Goal: Task Accomplishment & Management: Complete application form

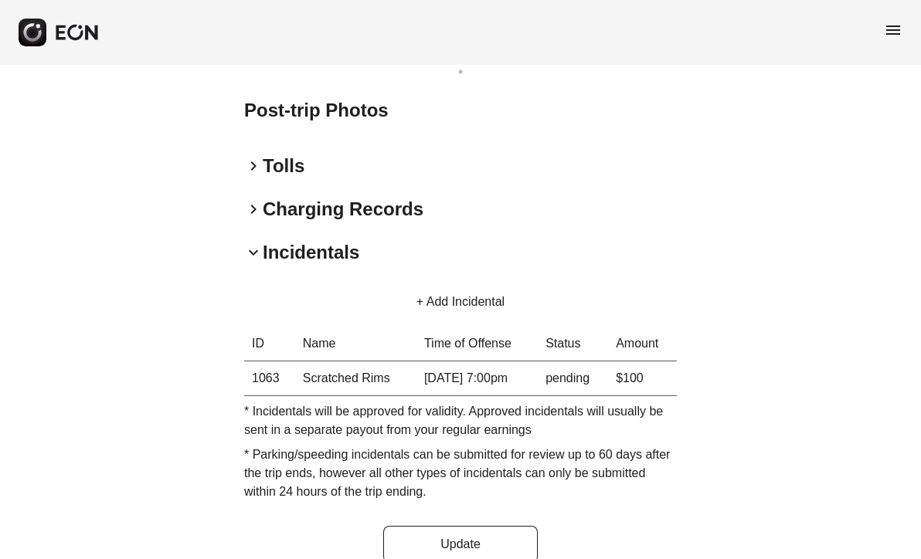
scroll to position [998, 0]
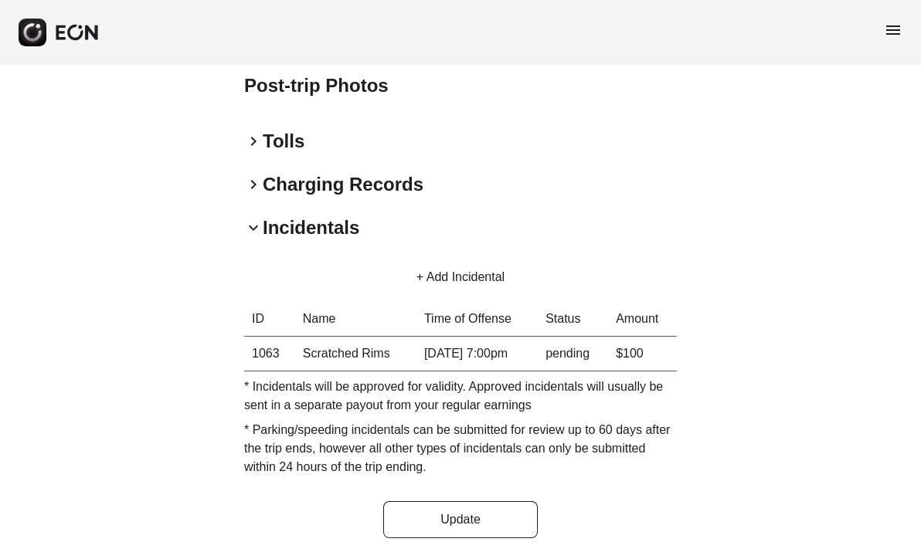
click at [453, 274] on button "+ Add Incidental" at bounding box center [460, 277] width 125 height 37
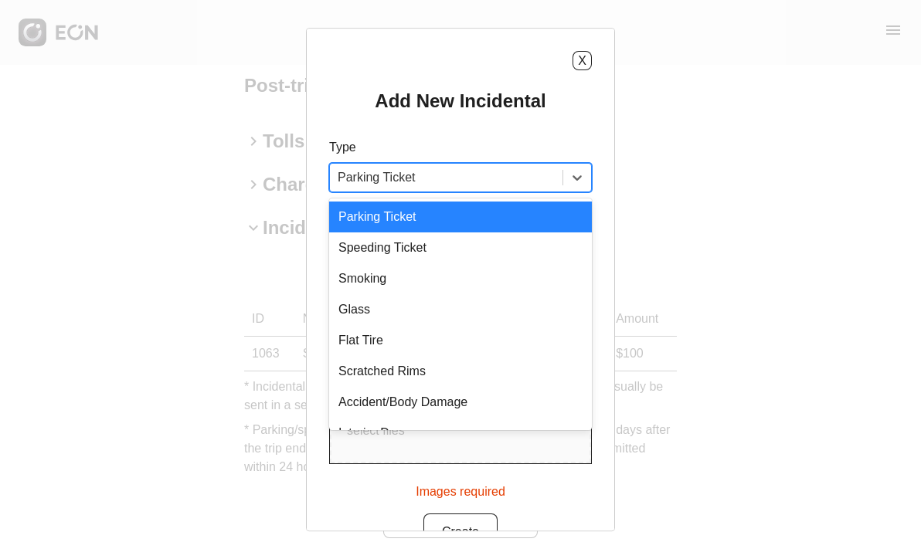
click at [509, 182] on div at bounding box center [446, 178] width 217 height 22
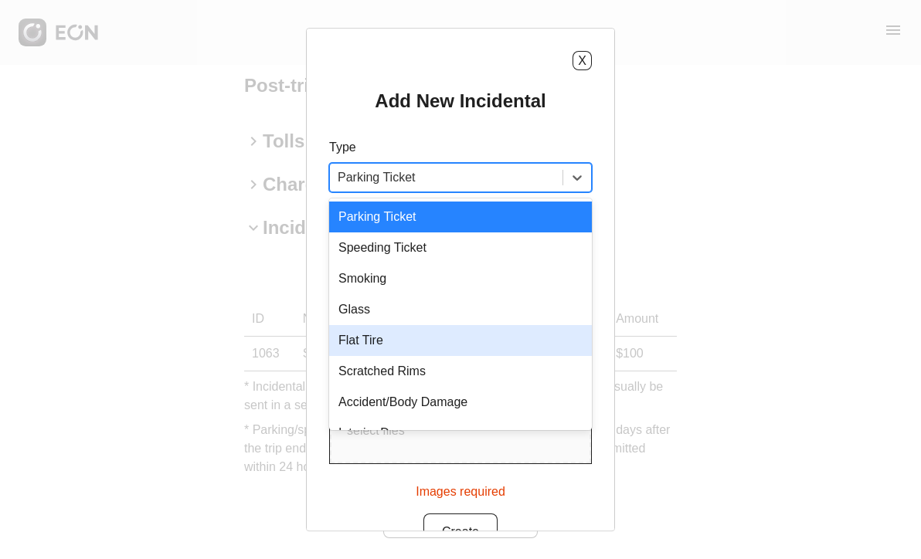
scroll to position [22, 0]
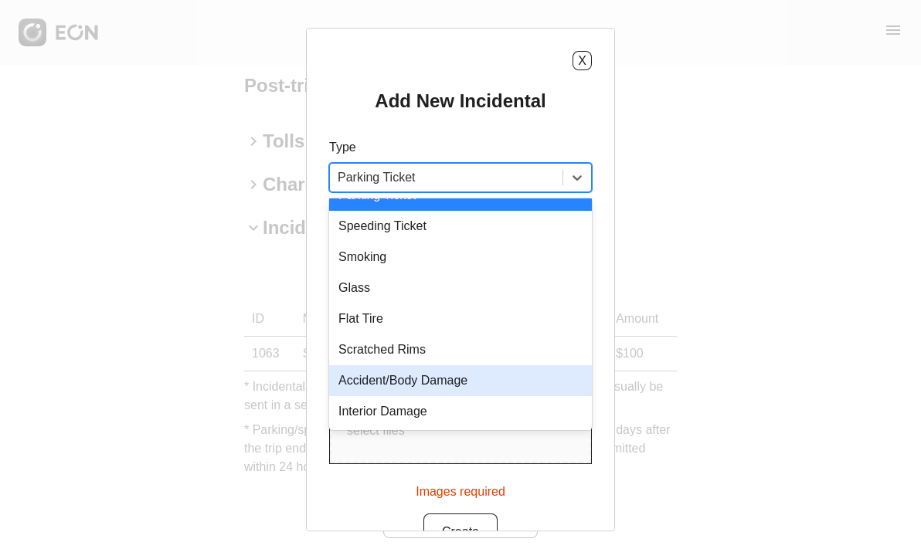
click at [405, 378] on div "Accident/Body Damage" at bounding box center [460, 381] width 263 height 31
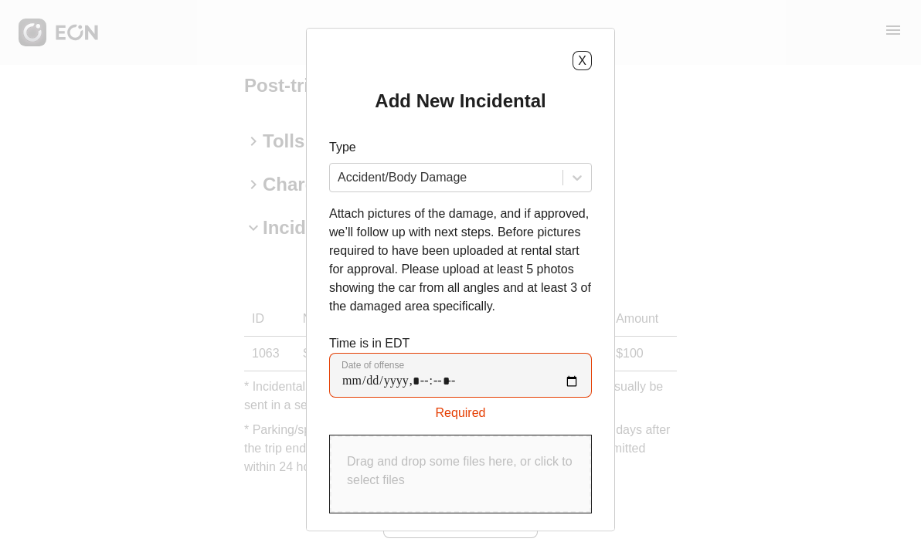
click at [461, 54] on div "X" at bounding box center [460, 60] width 263 height 19
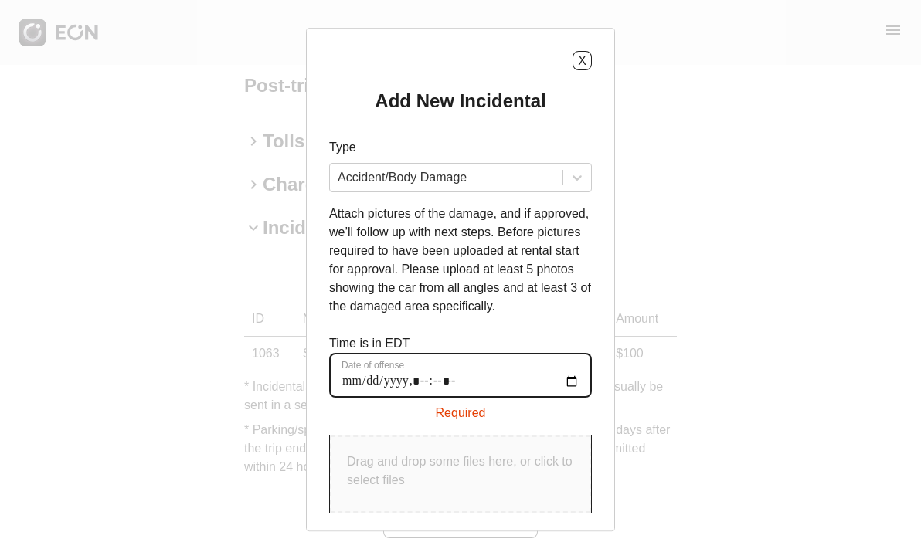
click at [351, 381] on offense "Date of offense" at bounding box center [460, 375] width 263 height 45
type offense "**********"
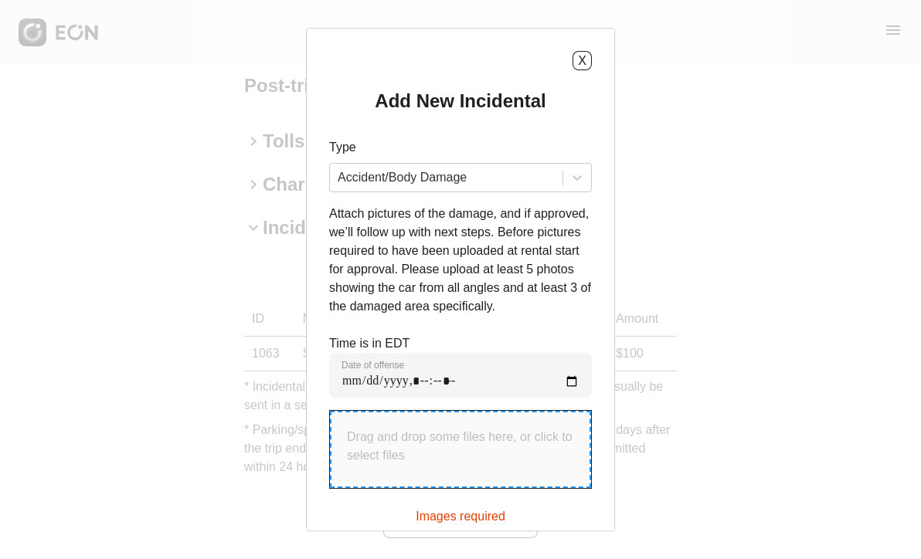
drag, startPoint x: 354, startPoint y: 441, endPoint x: 471, endPoint y: 466, distance: 119.3
click at [471, 466] on div "Drag and drop some files here, or click to select files" at bounding box center [460, 449] width 261 height 77
type input "**********"
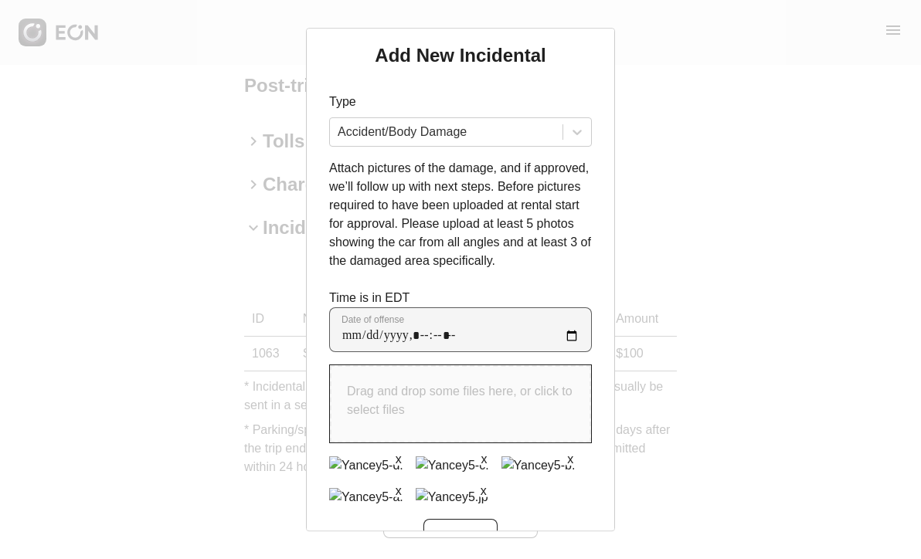
scroll to position [70, 0]
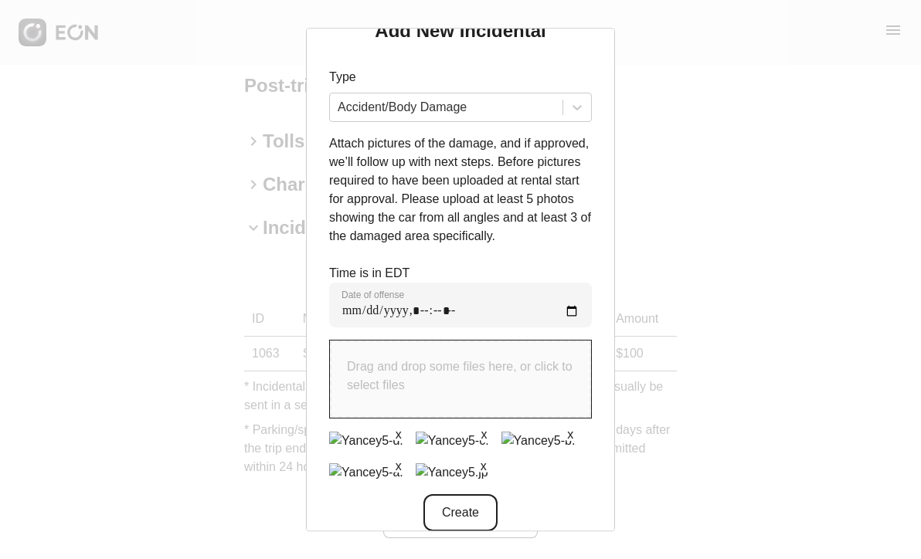
click at [472, 495] on button "Create" at bounding box center [460, 513] width 74 height 37
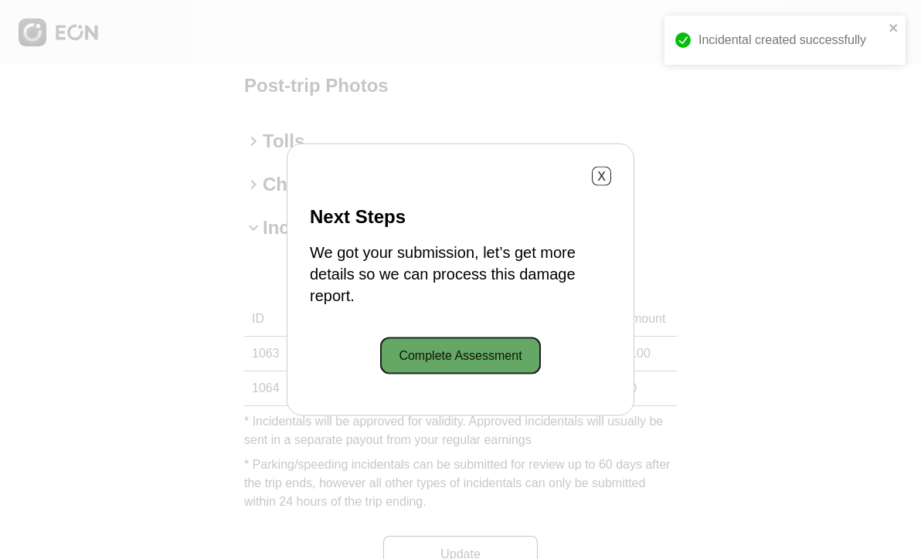
click at [516, 355] on button "Complete Assessment" at bounding box center [460, 356] width 160 height 37
click at [604, 182] on button "X" at bounding box center [601, 176] width 19 height 19
